Goal: Information Seeking & Learning: Learn about a topic

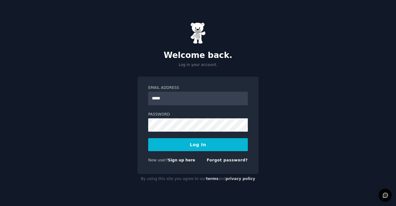
type input "**********"
click at [148, 138] on button "Log In" at bounding box center [198, 144] width 100 height 13
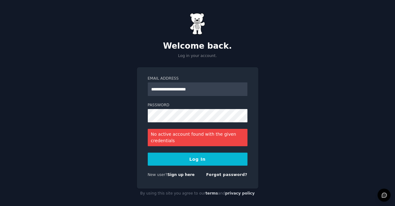
click at [282, 107] on div "**********" at bounding box center [197, 105] width 395 height 211
click at [148, 153] on button "Log In" at bounding box center [198, 159] width 100 height 13
click at [338, 91] on div "**********" at bounding box center [197, 105] width 395 height 211
click at [148, 153] on button "Log In" at bounding box center [198, 159] width 100 height 13
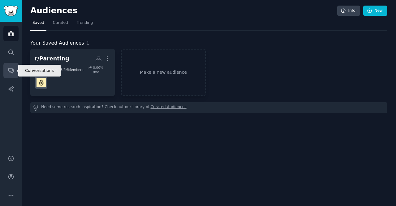
click at [11, 66] on link "Conversations" at bounding box center [10, 70] width 15 height 15
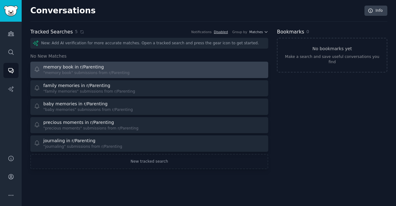
click at [120, 67] on div "memory book in r/Parenting" at bounding box center [86, 67] width 86 height 7
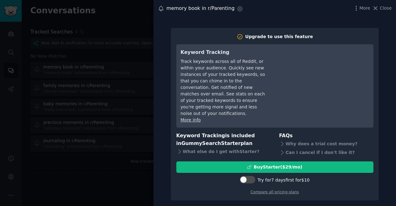
click at [273, 21] on div "memory book in r/Parenting Settings More Close Upgrade to use this feature Keyw…" at bounding box center [275, 103] width 243 height 206
click at [58, 95] on div at bounding box center [198, 103] width 396 height 206
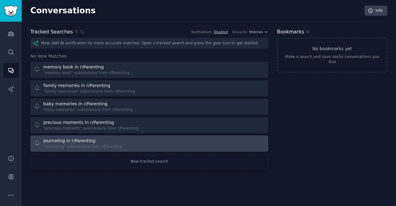
click at [121, 144] on div "journaling in r/Parenting "journaling" submissions from r/Parenting" at bounding box center [90, 144] width 112 height 12
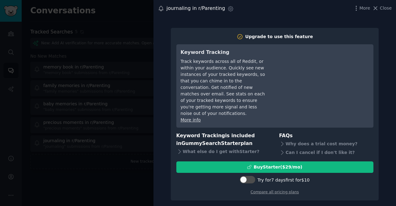
click at [138, 177] on div at bounding box center [198, 103] width 396 height 206
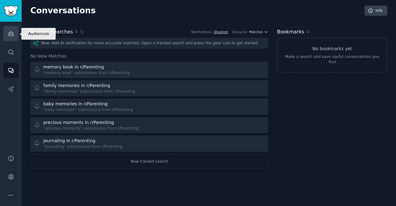
click at [9, 36] on icon "Sidebar" at bounding box center [11, 34] width 6 height 4
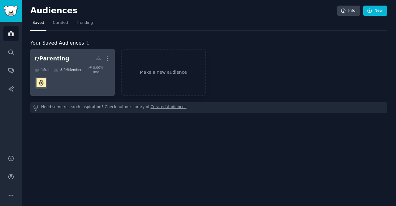
click at [98, 66] on div "0.00 % /mo" at bounding box center [101, 69] width 17 height 9
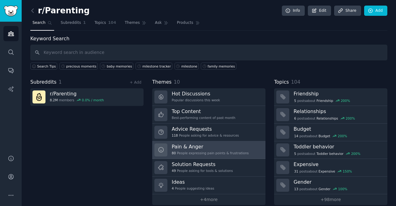
click at [222, 153] on div "80 People expressing pain points & frustrations" at bounding box center [210, 153] width 77 height 4
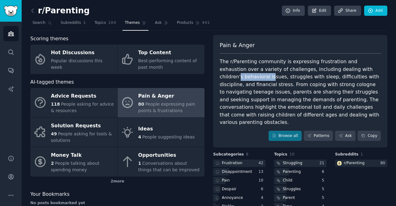
drag, startPoint x: 333, startPoint y: 72, endPoint x: 363, endPoint y: 72, distance: 30.4
click at [363, 72] on div "The r/Parenting community is expressing frustration and exhaustion over a varie…" at bounding box center [300, 92] width 161 height 68
drag, startPoint x: 234, startPoint y: 78, endPoint x: 246, endPoint y: 78, distance: 11.8
click at [246, 78] on div "The r/Parenting community is expressing frustration and exhaustion over a varie…" at bounding box center [300, 92] width 161 height 68
drag, startPoint x: 266, startPoint y: 76, endPoint x: 303, endPoint y: 77, distance: 37.2
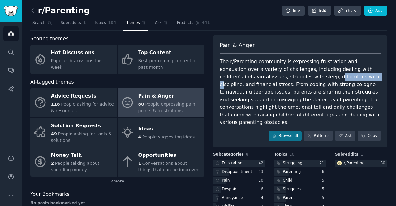
click at [303, 77] on div "The r/Parenting community is expressing frustration and exhaustion over a varie…" at bounding box center [300, 92] width 161 height 68
drag, startPoint x: 326, startPoint y: 77, endPoint x: 351, endPoint y: 78, distance: 24.8
click at [351, 78] on div "The r/Parenting community is expressing frustration and exhaustion over a varie…" at bounding box center [300, 92] width 161 height 68
drag, startPoint x: 364, startPoint y: 77, endPoint x: 372, endPoint y: 78, distance: 8.8
click at [372, 78] on div "The r/Parenting community is expressing frustration and exhaustion over a varie…" at bounding box center [300, 92] width 161 height 68
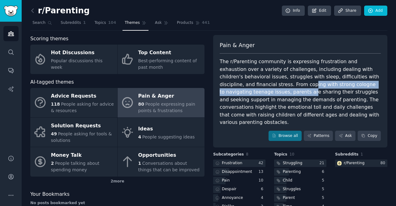
drag, startPoint x: 228, startPoint y: 85, endPoint x: 365, endPoint y: 84, distance: 137.2
click at [365, 84] on div "The r/Parenting community is expressing frustration and exhaustion over a varie…" at bounding box center [300, 92] width 161 height 68
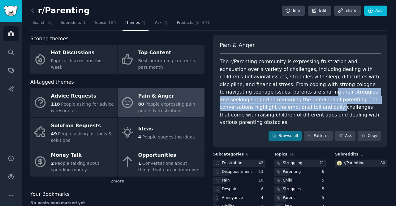
drag, startPoint x: 233, startPoint y: 90, endPoint x: 367, endPoint y: 96, distance: 134.9
click at [367, 96] on div "The r/Parenting community is expressing frustration and exhaustion over a varie…" at bounding box center [300, 92] width 161 height 68
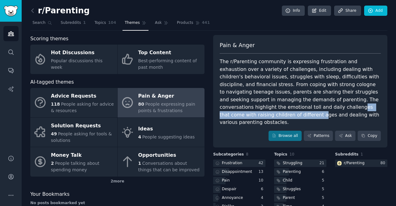
drag, startPoint x: 247, startPoint y: 108, endPoint x: 339, endPoint y: 107, distance: 92.6
click at [339, 107] on div "The r/Parenting community is expressing frustration and exhaustion over a varie…" at bounding box center [300, 92] width 161 height 68
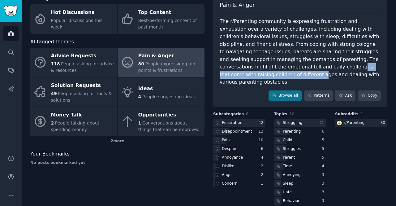
scroll to position [40, 0]
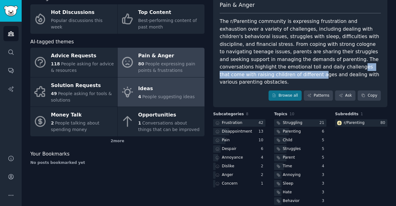
click at [155, 90] on div "Ideas" at bounding box center [166, 89] width 57 height 10
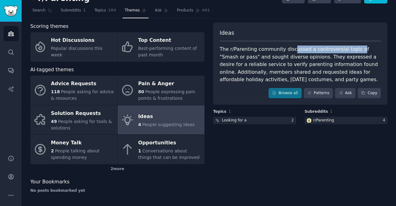
drag, startPoint x: 289, startPoint y: 51, endPoint x: 348, endPoint y: 50, distance: 59.2
click at [348, 50] on div "The r/Parenting community discussed a controversial topic of "Smash or pass" an…" at bounding box center [300, 65] width 161 height 38
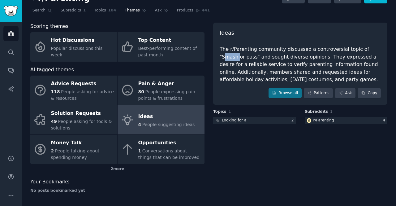
drag, startPoint x: 356, startPoint y: 50, endPoint x: 370, endPoint y: 50, distance: 14.6
click at [370, 50] on div "The r/Parenting community discussed a controversial topic of "Smash or pass" an…" at bounding box center [300, 65] width 161 height 38
drag, startPoint x: 237, startPoint y: 59, endPoint x: 283, endPoint y: 59, distance: 45.8
click at [283, 59] on div "The r/Parenting community discussed a controversial topic of "Smash or pass" an…" at bounding box center [300, 65] width 161 height 38
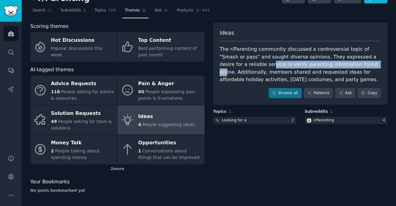
drag, startPoint x: 226, startPoint y: 65, endPoint x: 324, endPoint y: 66, distance: 98.2
click at [324, 66] on div "The r/Parenting community discussed a controversial topic of "Smash or pass" an…" at bounding box center [300, 65] width 161 height 38
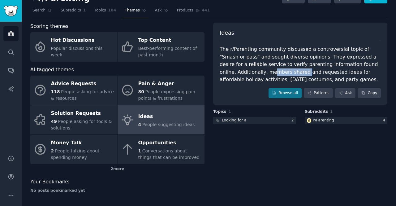
drag, startPoint x: 227, startPoint y: 72, endPoint x: 256, endPoint y: 72, distance: 29.7
click at [256, 72] on div "The r/Parenting community discussed a controversial topic of "Smash or pass" an…" at bounding box center [300, 65] width 161 height 38
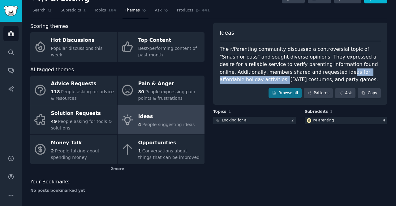
drag, startPoint x: 294, startPoint y: 72, endPoint x: 373, endPoint y: 74, distance: 78.4
click at [373, 74] on div "The r/Parenting community discussed a controversial topic of "Smash or pass" an…" at bounding box center [300, 65] width 161 height 38
drag, startPoint x: 225, startPoint y: 81, endPoint x: 302, endPoint y: 81, distance: 76.5
click at [302, 81] on div "The r/Parenting community discussed a controversial topic of "Smash or pass" an…" at bounding box center [300, 65] width 161 height 38
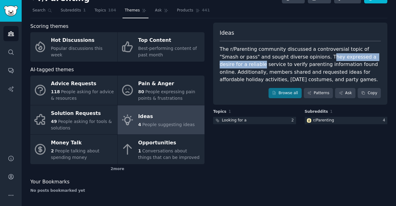
drag, startPoint x: 299, startPoint y: 57, endPoint x: 374, endPoint y: 58, distance: 75.0
click at [374, 58] on div "The r/Parenting community discussed a controversial topic of "Smash or pass" an…" at bounding box center [300, 65] width 161 height 38
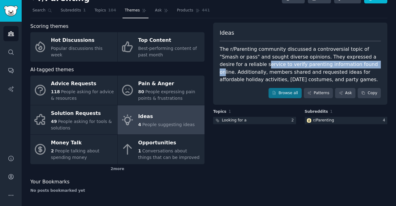
drag, startPoint x: 221, startPoint y: 65, endPoint x: 321, endPoint y: 65, distance: 100.4
click at [321, 65] on div "The r/Parenting community discussed a controversial topic of "Smash or pass" an…" at bounding box center [300, 65] width 161 height 38
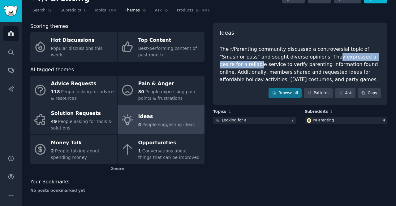
drag, startPoint x: 303, startPoint y: 57, endPoint x: 372, endPoint y: 58, distance: 69.1
click at [372, 58] on div "The r/Parenting community discussed a controversial topic of "Smash or pass" an…" at bounding box center [300, 65] width 161 height 38
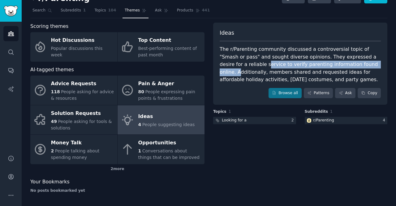
drag, startPoint x: 229, startPoint y: 66, endPoint x: 334, endPoint y: 66, distance: 105.3
click at [334, 66] on div "The r/Parenting community discussed a controversial topic of "Smash or pass" an…" at bounding box center [300, 65] width 161 height 38
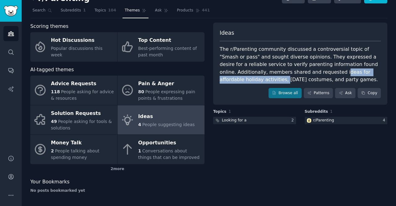
drag, startPoint x: 291, startPoint y: 71, endPoint x: 371, endPoint y: 72, distance: 79.9
click at [371, 72] on div "The r/Parenting community discussed a controversial topic of "Smash or pass" an…" at bounding box center [300, 65] width 161 height 38
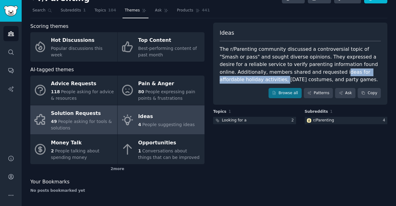
click at [73, 119] on span "People asking for tools & solutions" at bounding box center [81, 124] width 61 height 11
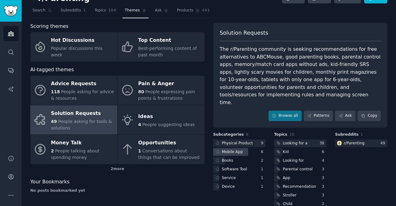
click at [233, 149] on div "Mobile App" at bounding box center [232, 152] width 21 height 6
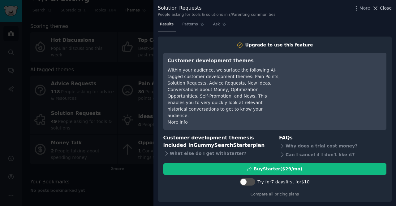
click at [382, 9] on span "Close" at bounding box center [386, 8] width 12 height 7
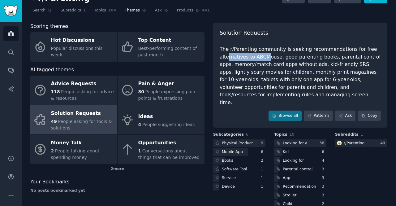
drag, startPoint x: 227, startPoint y: 57, endPoint x: 264, endPoint y: 58, distance: 37.2
click at [264, 58] on div "The r/Parenting community is seeking recommendations for free alternatives to A…" at bounding box center [300, 76] width 161 height 61
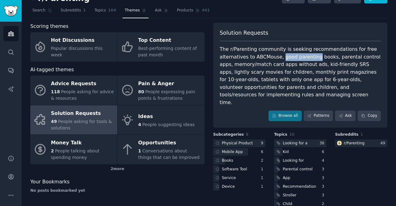
drag, startPoint x: 277, startPoint y: 56, endPoint x: 310, endPoint y: 57, distance: 33.8
click at [310, 57] on div "The r/Parenting community is seeking recommendations for free alternatives to A…" at bounding box center [300, 76] width 161 height 61
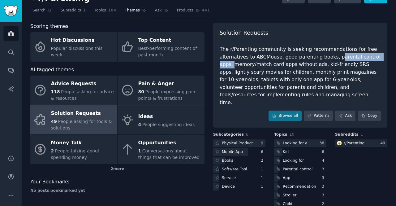
drag, startPoint x: 330, startPoint y: 57, endPoint x: 377, endPoint y: 60, distance: 47.8
click at [377, 60] on div "The r/Parenting community is seeking recommendations for free alternatives to A…" at bounding box center [300, 76] width 161 height 61
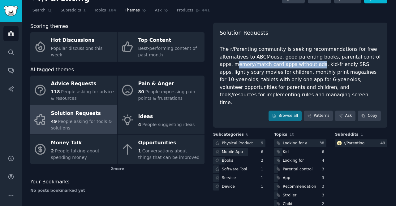
drag, startPoint x: 223, startPoint y: 66, endPoint x: 300, endPoint y: 67, distance: 77.1
click at [300, 67] on div "The r/Parenting community is seeking recommendations for free alternatives to A…" at bounding box center [300, 76] width 161 height 61
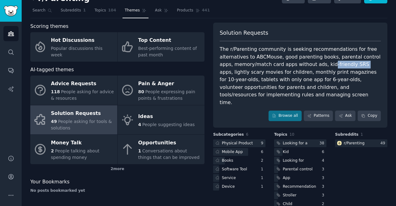
drag, startPoint x: 309, startPoint y: 65, endPoint x: 339, endPoint y: 67, distance: 30.1
click at [339, 67] on div "The r/Parenting community is seeking recommendations for free alternatives to A…" at bounding box center [300, 76] width 161 height 61
drag, startPoint x: 352, startPoint y: 65, endPoint x: 378, endPoint y: 66, distance: 25.1
click at [378, 66] on div "The r/Parenting community is seeking recommendations for free alternatives to A…" at bounding box center [300, 76] width 161 height 61
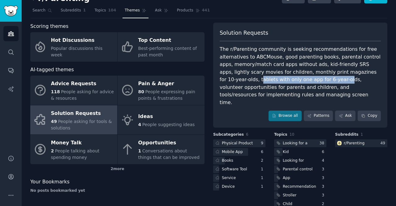
drag, startPoint x: 357, startPoint y: 72, endPoint x: 276, endPoint y: 80, distance: 81.3
click at [276, 80] on div "The r/Parenting community is seeking recommendations for free alternatives to A…" at bounding box center [300, 76] width 161 height 61
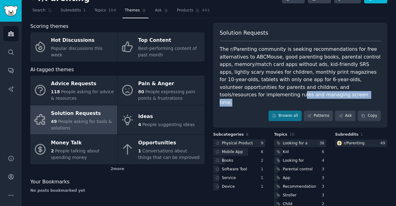
drag, startPoint x: 325, startPoint y: 86, endPoint x: 380, endPoint y: 93, distance: 55.3
click at [380, 93] on div "The r/Parenting community is seeking recommendations for free alternatives to A…" at bounding box center [300, 76] width 161 height 61
click at [338, 90] on div "The r/Parenting community is seeking recommendations for free alternatives to A…" at bounding box center [300, 76] width 161 height 61
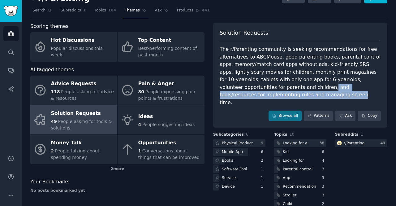
drag, startPoint x: 240, startPoint y: 88, endPoint x: 378, endPoint y: 89, distance: 138.1
click at [378, 89] on div "The r/Parenting community is seeking recommendations for free alternatives to A…" at bounding box center [300, 76] width 161 height 61
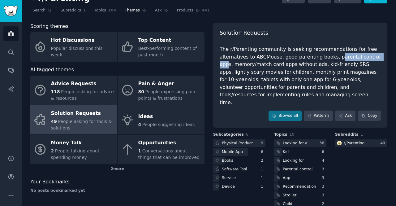
drag, startPoint x: 331, startPoint y: 57, endPoint x: 370, endPoint y: 57, distance: 39.3
click at [370, 57] on div "The r/Parenting community is seeking recommendations for free alternatives to A…" at bounding box center [300, 76] width 161 height 61
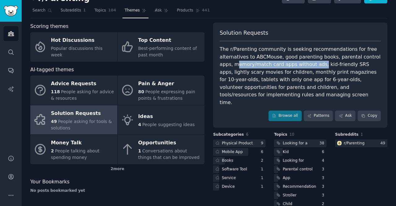
drag, startPoint x: 223, startPoint y: 64, endPoint x: 302, endPoint y: 64, distance: 78.4
click at [302, 64] on div "The r/Parenting community is seeking recommendations for free alternatives to A…" at bounding box center [300, 76] width 161 height 61
click at [257, 70] on div "The r/Parenting community is seeking recommendations for free alternatives to A…" at bounding box center [300, 76] width 161 height 61
drag, startPoint x: 220, startPoint y: 64, endPoint x: 300, endPoint y: 65, distance: 80.5
click at [300, 65] on div "The r/Parenting community is seeking recommendations for free alternatives to A…" at bounding box center [300, 76] width 161 height 61
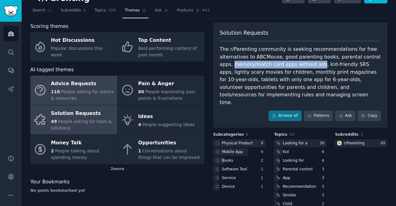
click at [84, 89] on span "People asking for advice & resources" at bounding box center [82, 94] width 63 height 11
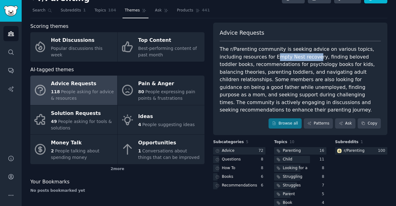
drag, startPoint x: 250, startPoint y: 57, endPoint x: 287, endPoint y: 57, distance: 37.2
click at [287, 57] on div "The r/Parenting community is seeking advice on various topics, including resour…" at bounding box center [300, 80] width 161 height 68
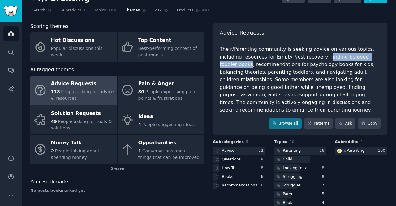
drag, startPoint x: 296, startPoint y: 55, endPoint x: 360, endPoint y: 57, distance: 63.5
click at [360, 57] on div "The r/Parenting community is seeking advice on various topics, including resour…" at bounding box center [300, 80] width 161 height 68
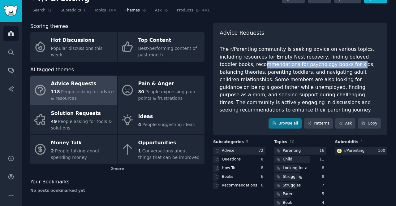
drag, startPoint x: 227, startPoint y: 62, endPoint x: 318, endPoint y: 64, distance: 90.5
click at [318, 64] on div "The r/Parenting community is seeking advice on various topics, including resour…" at bounding box center [300, 80] width 161 height 68
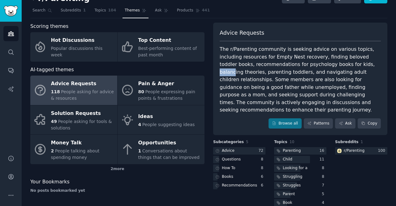
click at [339, 65] on div "The r/Parenting community is seeking advice on various topics, including resour…" at bounding box center [300, 80] width 161 height 68
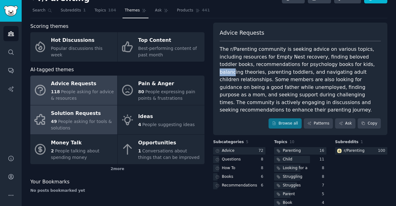
click at [79, 122] on span "People asking for tools & solutions" at bounding box center [81, 124] width 61 height 11
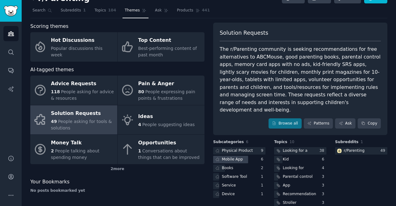
click at [238, 157] on div "Mobile App" at bounding box center [232, 160] width 21 height 6
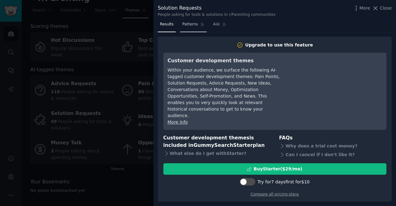
click at [189, 24] on span "Patterns" at bounding box center [189, 25] width 15 height 6
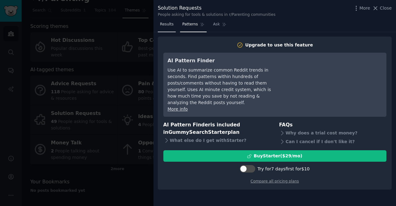
click at [173, 26] on link "Results" at bounding box center [167, 26] width 18 height 13
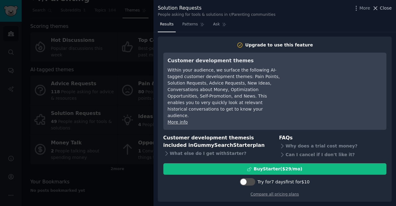
click at [386, 10] on span "Close" at bounding box center [386, 8] width 12 height 7
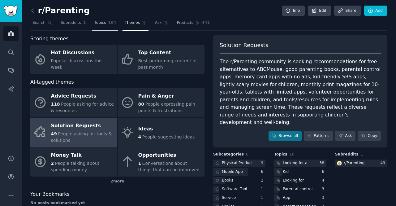
click at [100, 21] on span "Topics" at bounding box center [99, 23] width 11 height 6
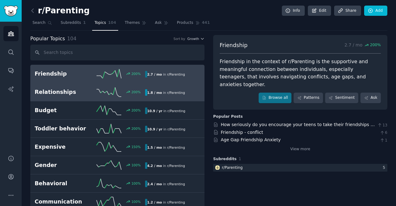
scroll to position [31, 0]
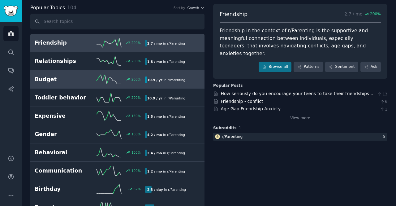
click at [75, 81] on h2 "Budget" at bounding box center [62, 80] width 55 height 8
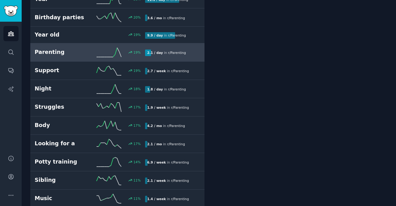
scroll to position [650, 0]
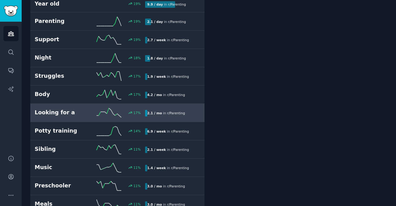
click at [63, 109] on h2 "Looking for a" at bounding box center [62, 113] width 55 height 8
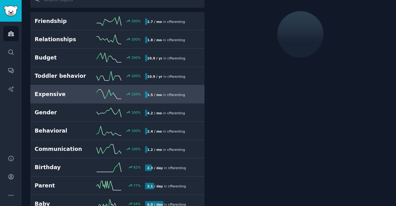
scroll to position [34, 0]
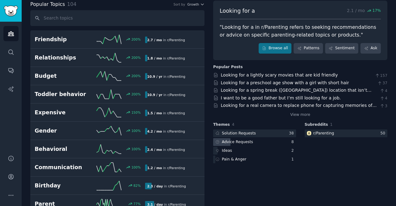
click at [251, 141] on div "Advice Requests" at bounding box center [254, 142] width 83 height 8
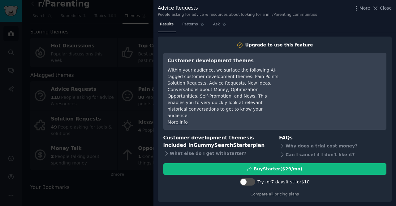
scroll to position [12, 0]
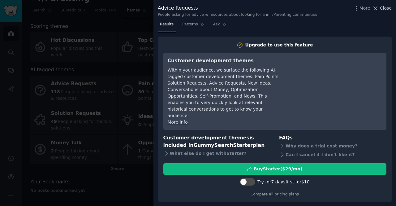
click at [388, 8] on span "Close" at bounding box center [386, 8] width 12 height 7
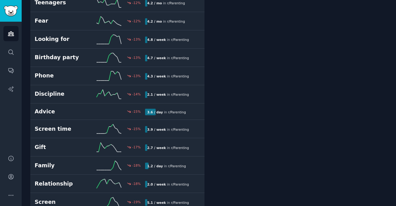
scroll to position [1311, 0]
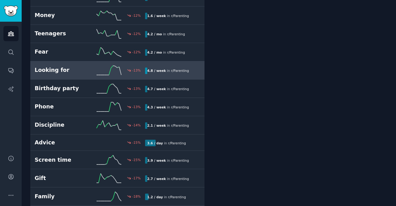
click at [56, 66] on h2 "Looking for" at bounding box center [62, 70] width 55 height 8
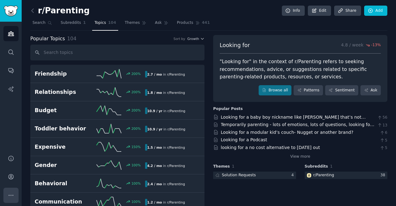
click at [12, 198] on icon "Sidebar" at bounding box center [11, 195] width 7 height 7
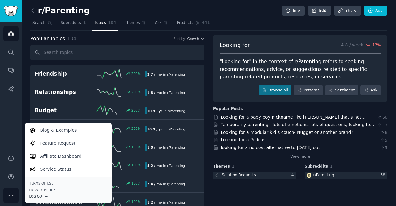
click at [42, 196] on div "Log Out →" at bounding box center [68, 196] width 78 height 4
